Goal: Navigation & Orientation: Understand site structure

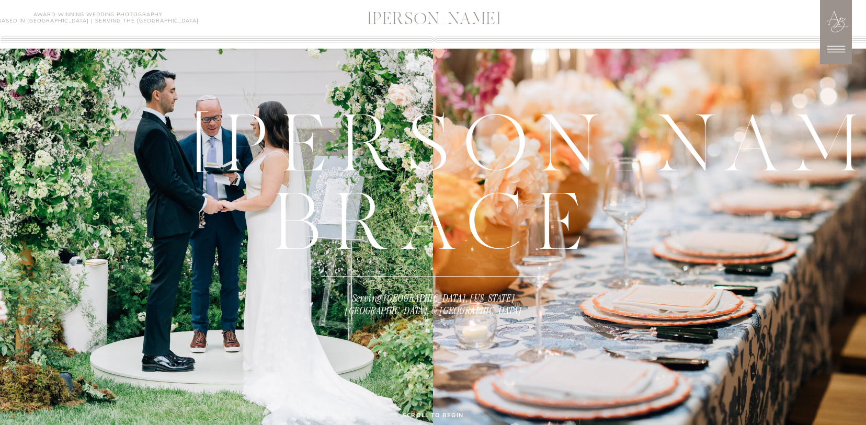
scroll to position [917, 0]
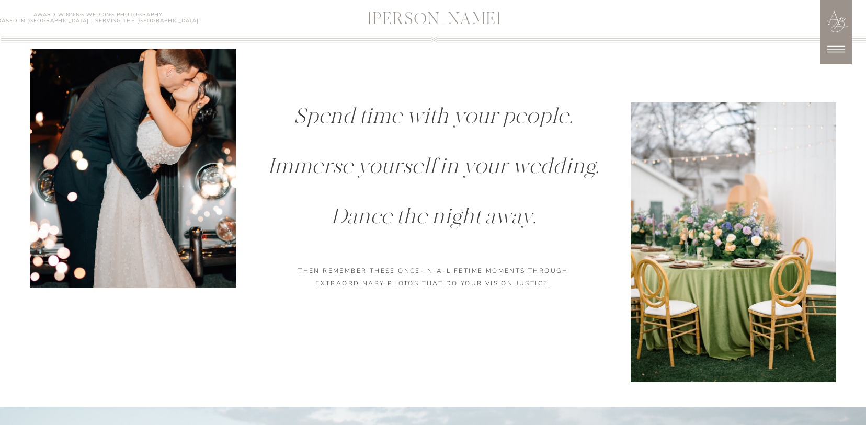
click at [413, 21] on h3 "[PERSON_NAME]" at bounding box center [434, 20] width 247 height 19
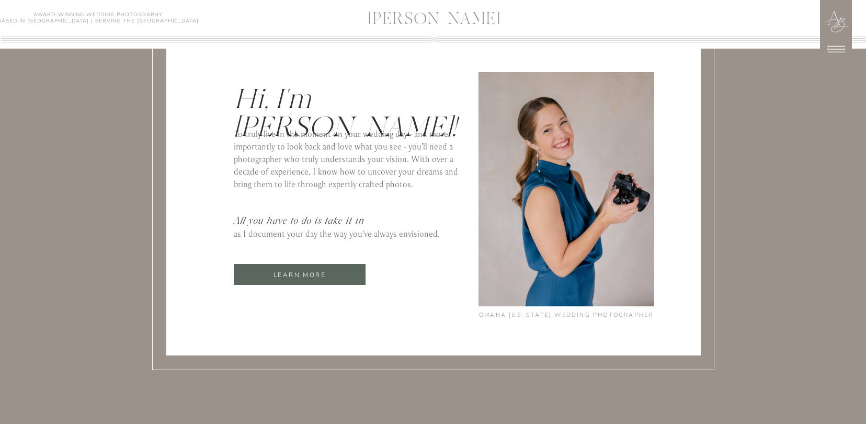
scroll to position [4460, 0]
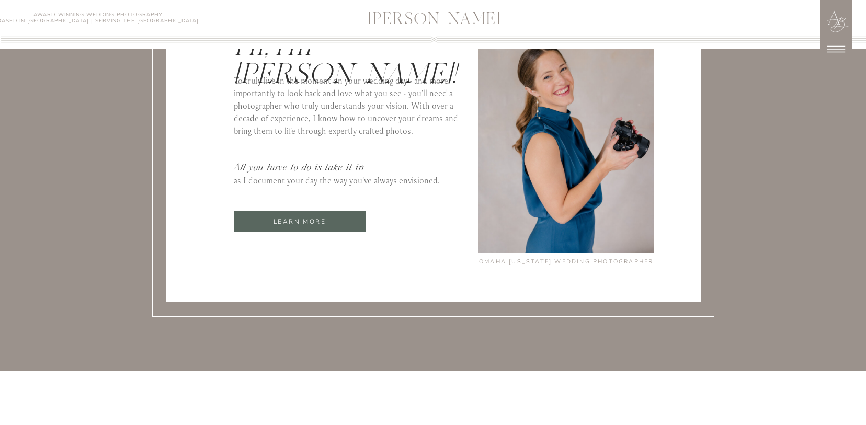
click at [343, 229] on div at bounding box center [300, 221] width 132 height 21
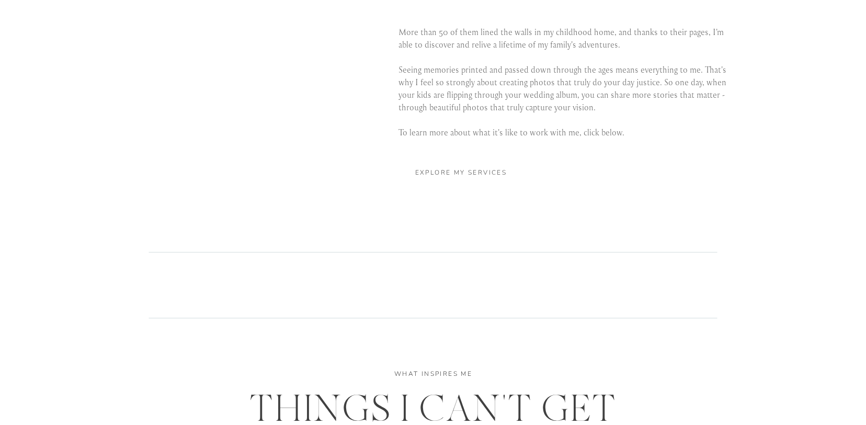
scroll to position [2020, 0]
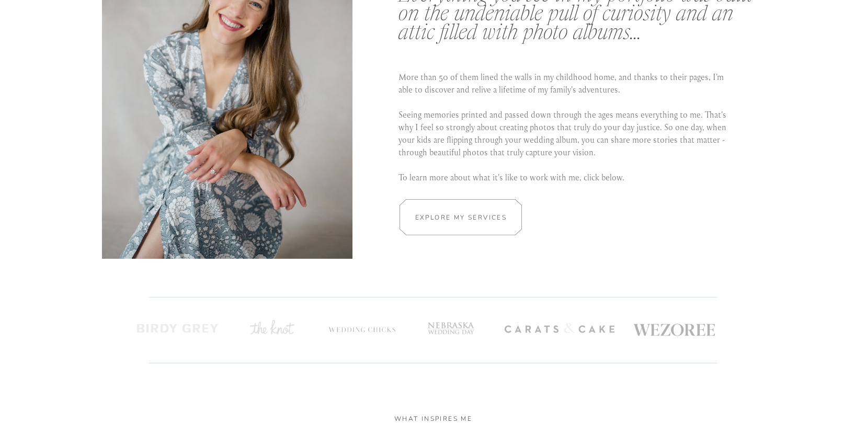
click at [470, 208] on div at bounding box center [460, 217] width 183 height 36
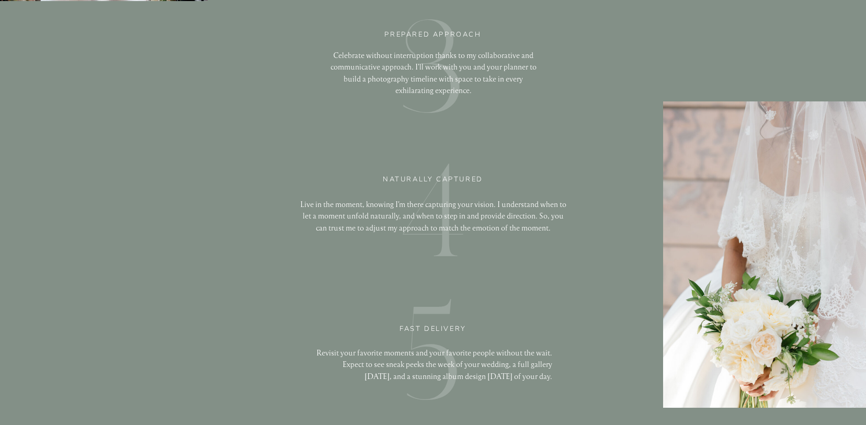
scroll to position [2263, 0]
